Goal: Information Seeking & Learning: Learn about a topic

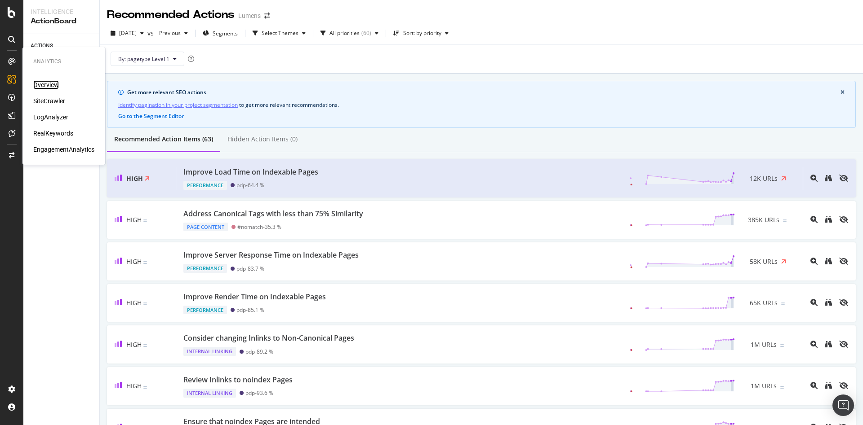
click at [48, 81] on div "Overview" at bounding box center [46, 84] width 26 height 9
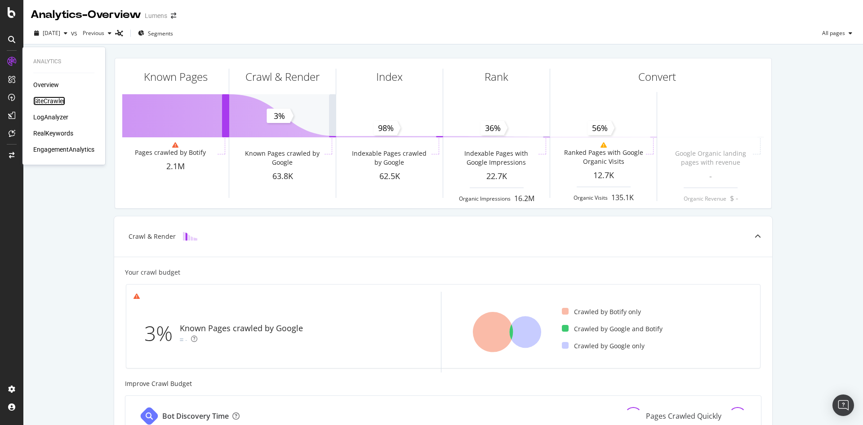
click at [49, 98] on div "SiteCrawler" at bounding box center [49, 101] width 32 height 9
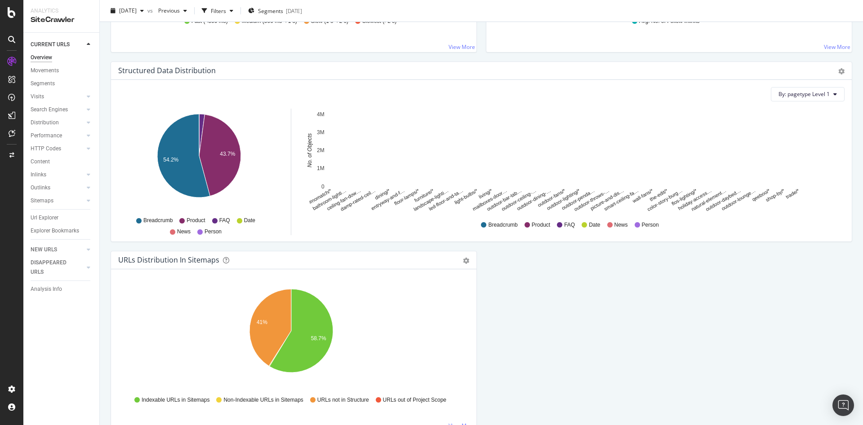
scroll to position [878, 0]
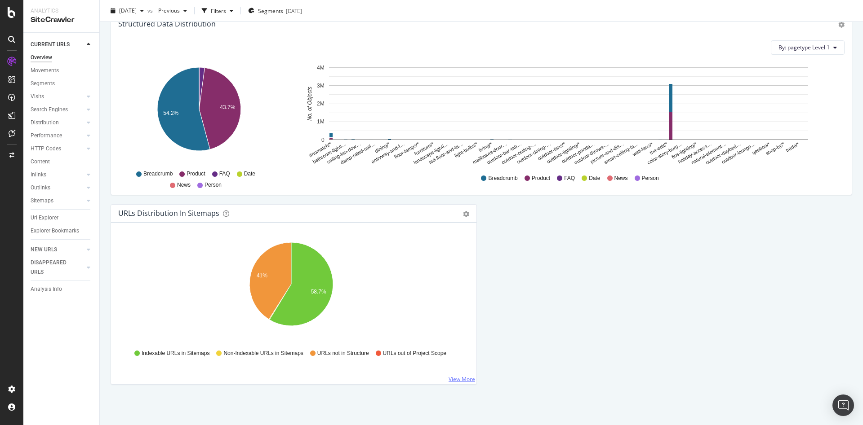
click at [456, 376] on link "View More" at bounding box center [461, 380] width 27 height 8
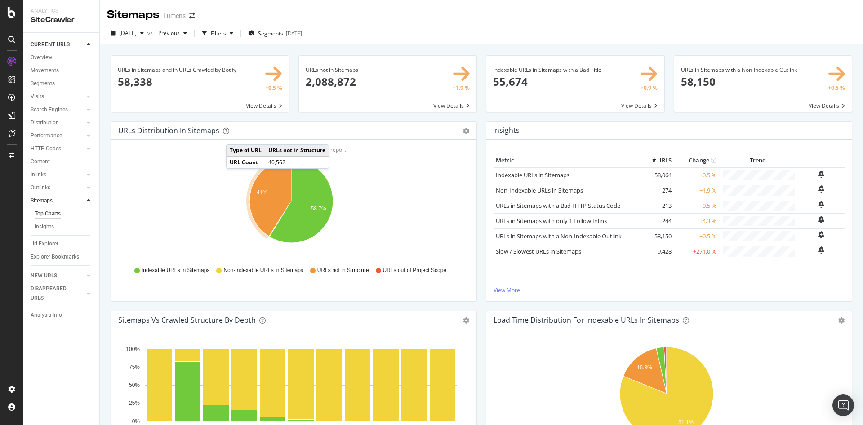
click at [262, 106] on span at bounding box center [200, 84] width 178 height 56
click at [465, 19] on div "Sitemaps Lumens" at bounding box center [481, 11] width 763 height 22
click at [448, 35] on div "[DATE] vs Previous Filters Segments [DATE]" at bounding box center [481, 35] width 763 height 18
click at [137, 32] on span "[DATE]" at bounding box center [128, 33] width 18 height 8
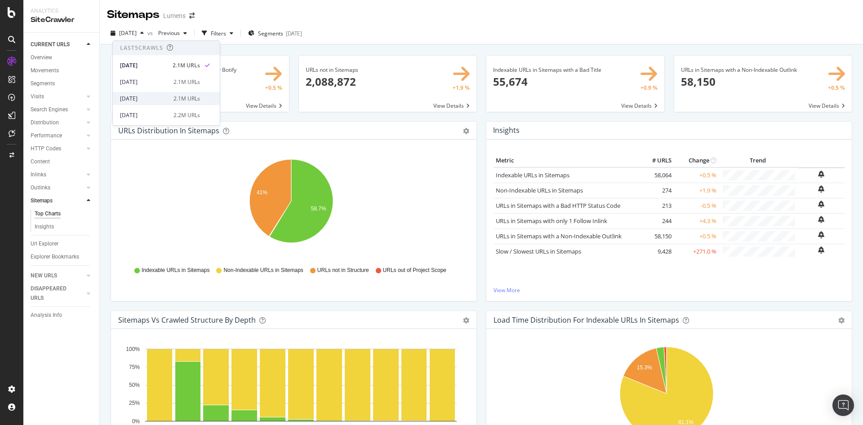
click at [178, 97] on div "2.1M URLs" at bounding box center [186, 99] width 27 height 8
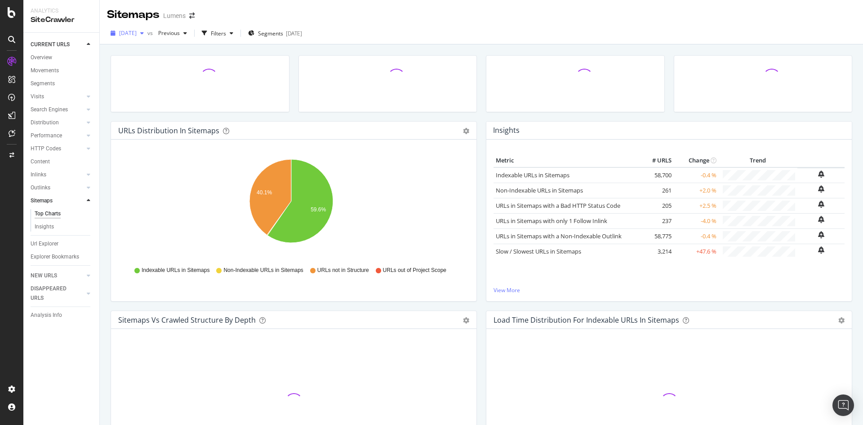
click at [137, 35] on span "[DATE]" at bounding box center [128, 33] width 18 height 8
click at [157, 120] on div "[DATE] 2.2M URLs" at bounding box center [166, 115] width 107 height 13
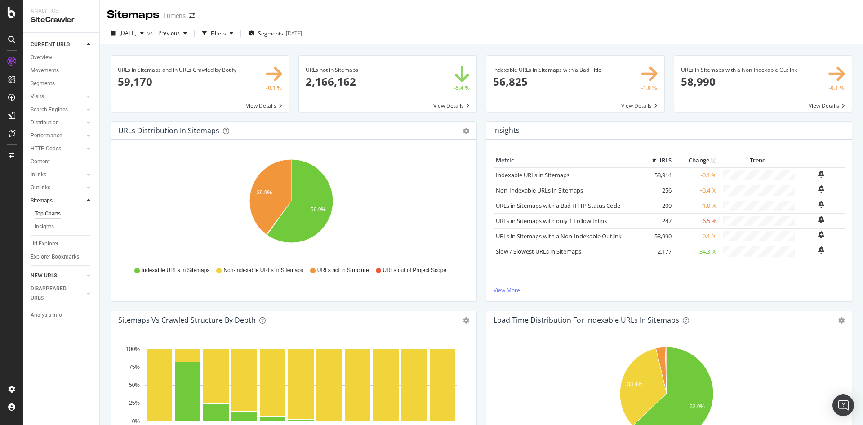
click at [36, 274] on div "NEW URLS" at bounding box center [44, 275] width 27 height 9
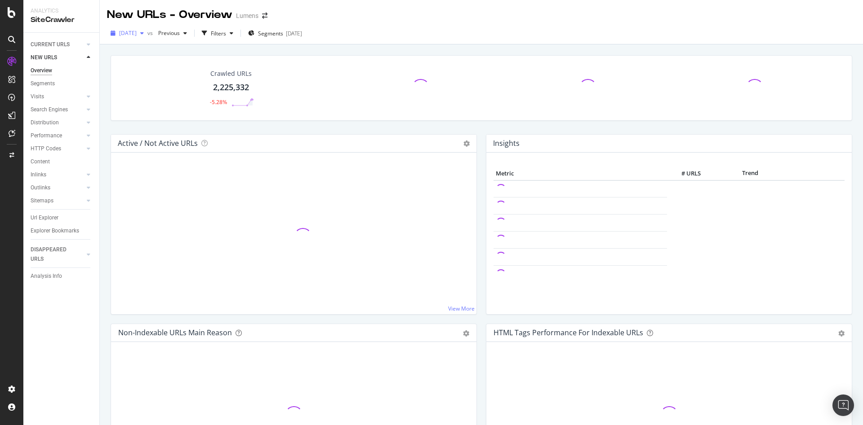
click at [137, 36] on span "[DATE]" at bounding box center [128, 33] width 18 height 8
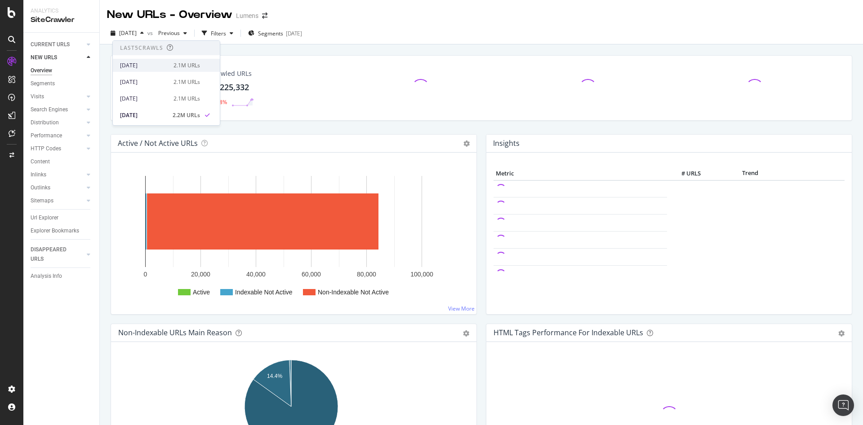
click at [183, 64] on div "2.1M URLs" at bounding box center [186, 66] width 27 height 8
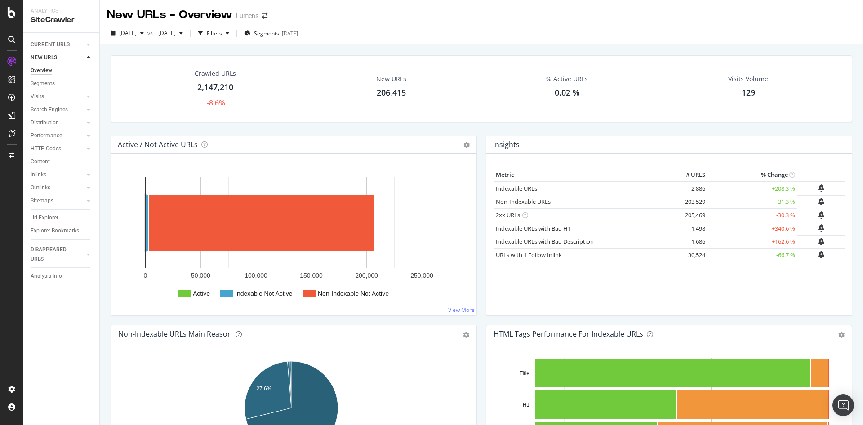
click at [182, 292] on rect "A chart." at bounding box center [184, 294] width 13 height 6
